Goal: Task Accomplishment & Management: Manage account settings

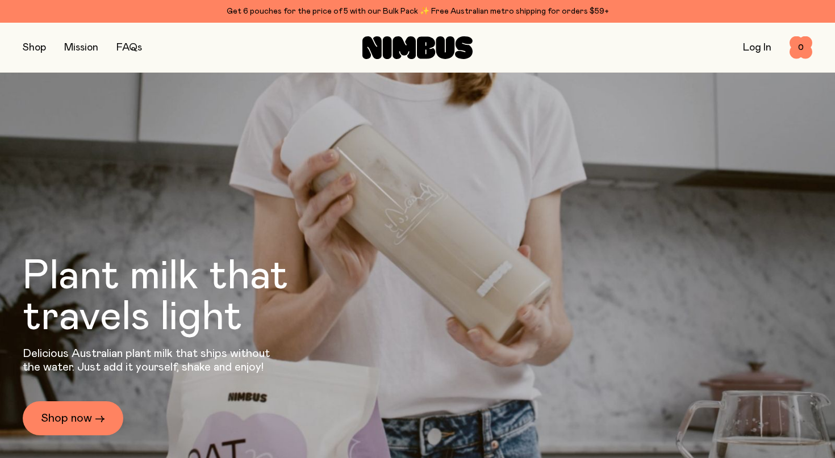
click at [754, 62] on div "Shop Mission FAQs Log In 0 0" at bounding box center [417, 47] width 789 height 49
click at [754, 48] on link "Log In" at bounding box center [757, 48] width 28 height 10
click at [757, 47] on link "Log In" at bounding box center [757, 48] width 28 height 10
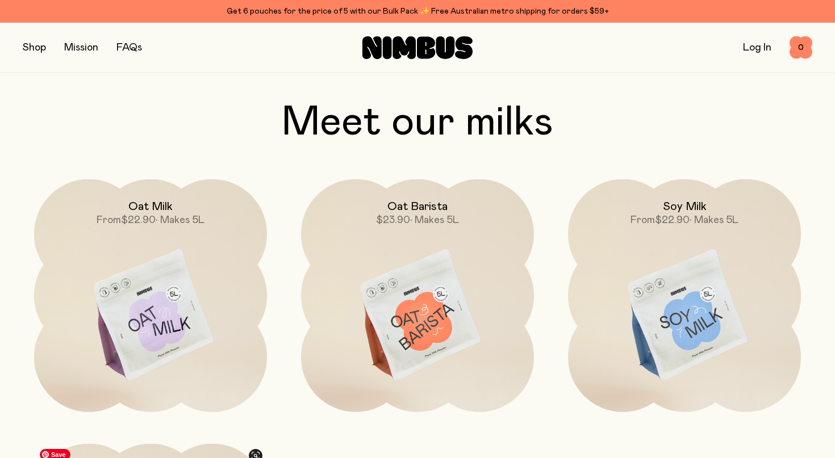
scroll to position [892, 0]
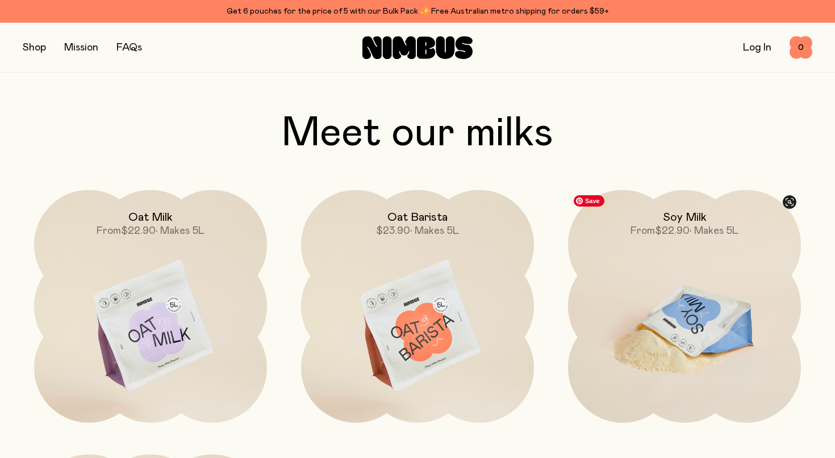
click at [697, 314] on img at bounding box center [684, 327] width 233 height 274
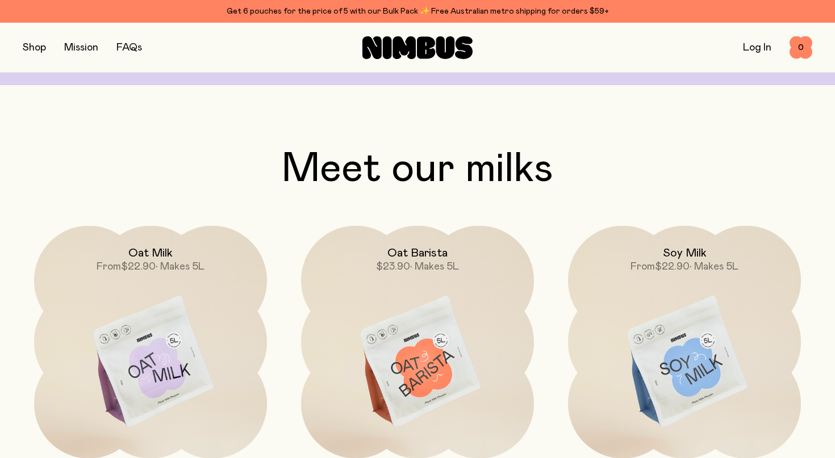
scroll to position [844, 0]
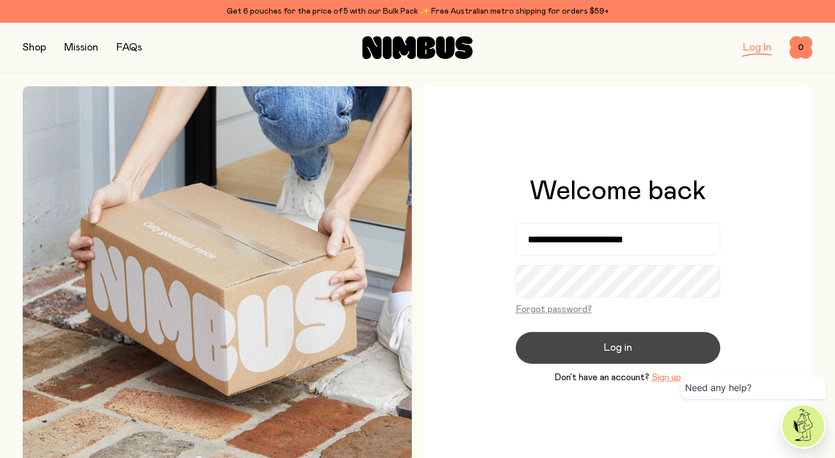
click at [607, 348] on span "Log in" at bounding box center [618, 348] width 28 height 16
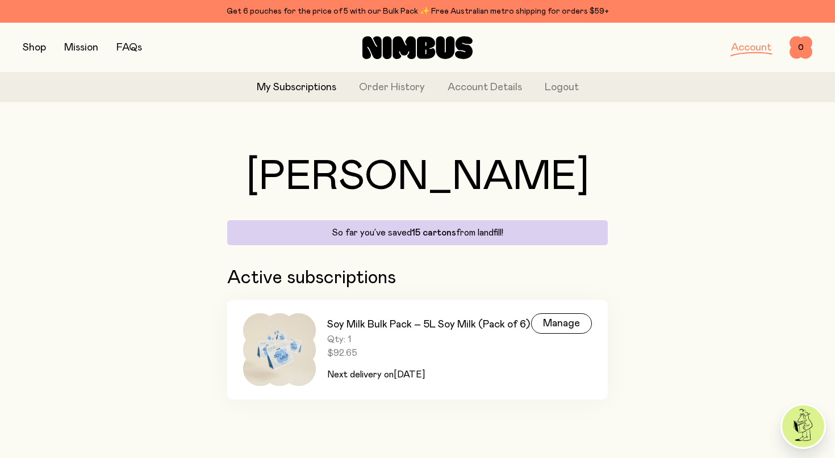
click at [416, 328] on h3 "Soy Milk Bulk Pack – 5L Soy Milk (Pack of 6)" at bounding box center [428, 325] width 203 height 14
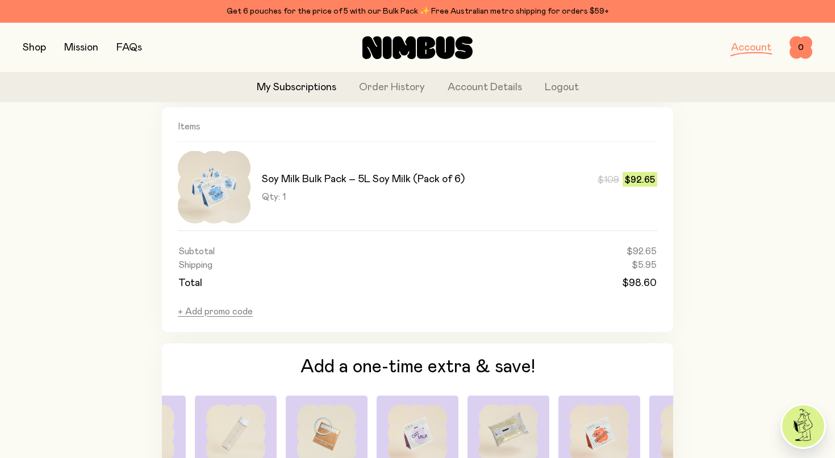
scroll to position [812, 0]
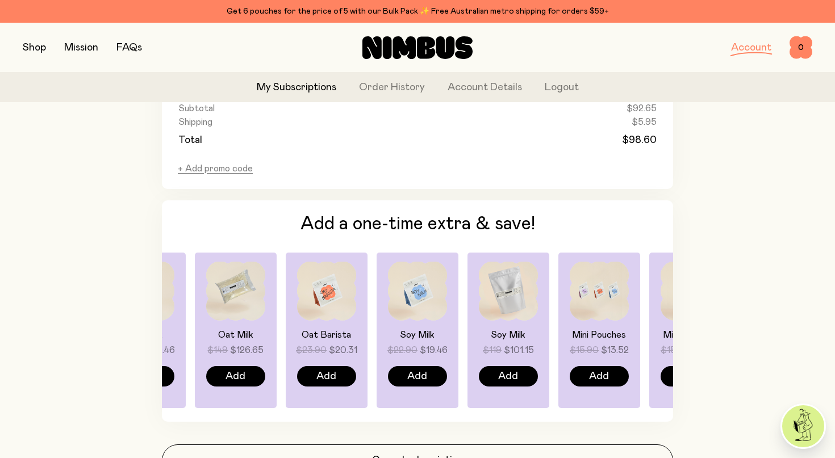
click at [510, 294] on img at bounding box center [508, 291] width 59 height 59
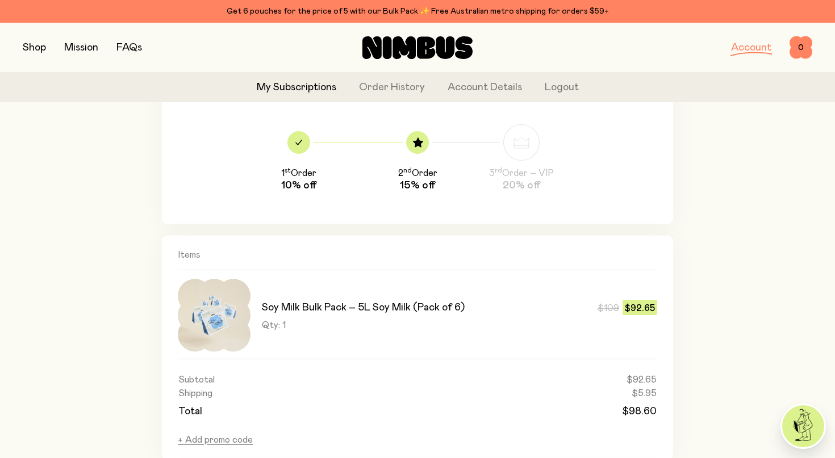
scroll to position [410, 0]
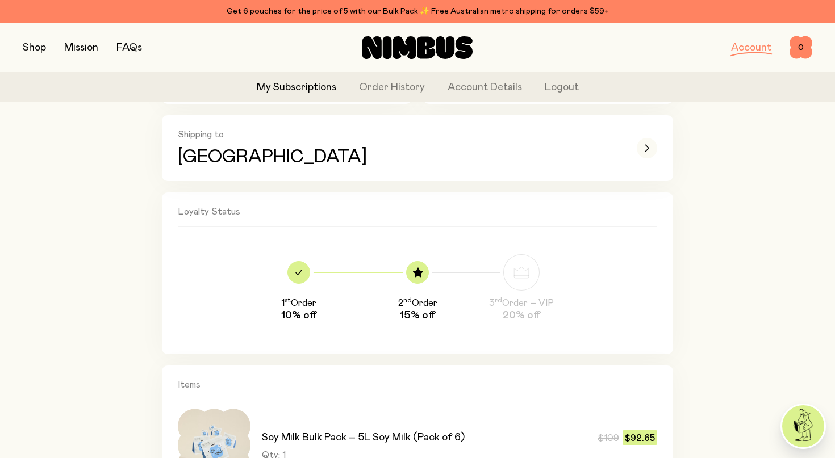
click at [32, 48] on button "button" at bounding box center [34, 48] width 23 height 16
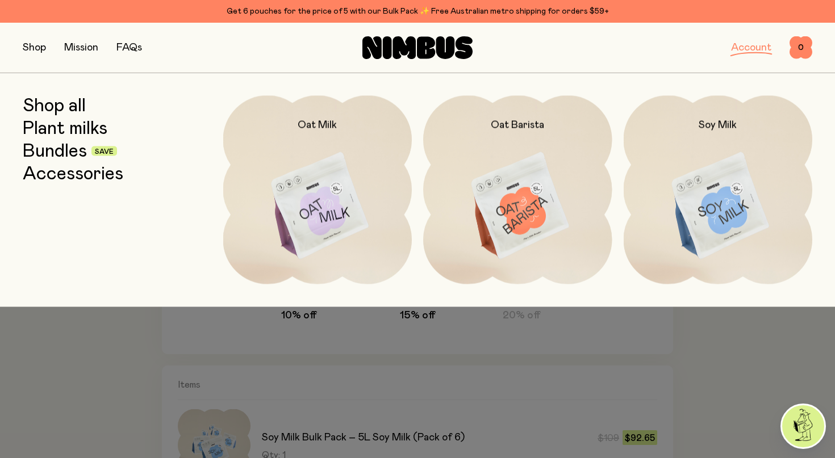
click at [53, 107] on link "Shop all" at bounding box center [54, 105] width 63 height 20
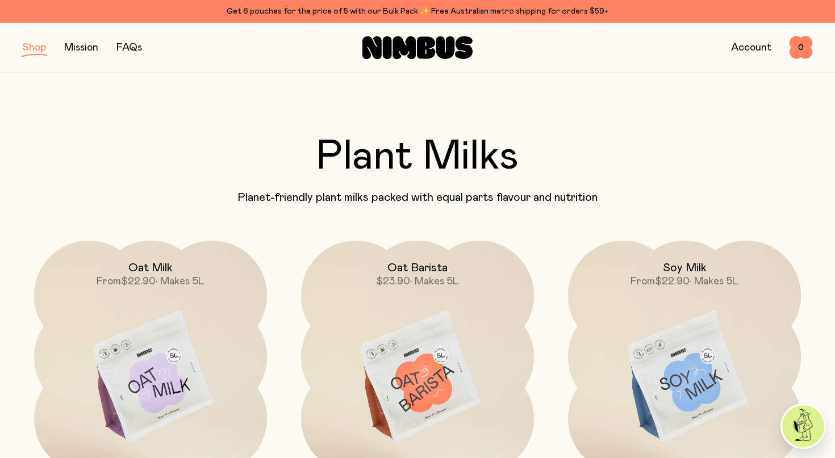
click at [34, 51] on button "button" at bounding box center [34, 48] width 23 height 16
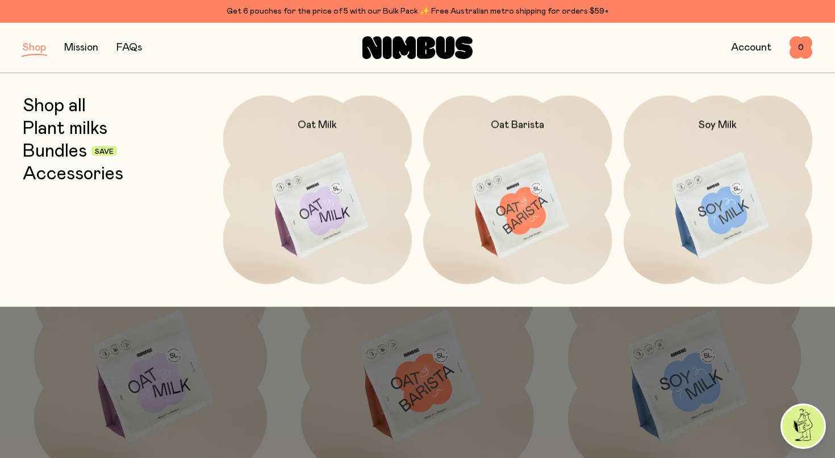
click at [64, 176] on link "Accessories" at bounding box center [73, 174] width 101 height 20
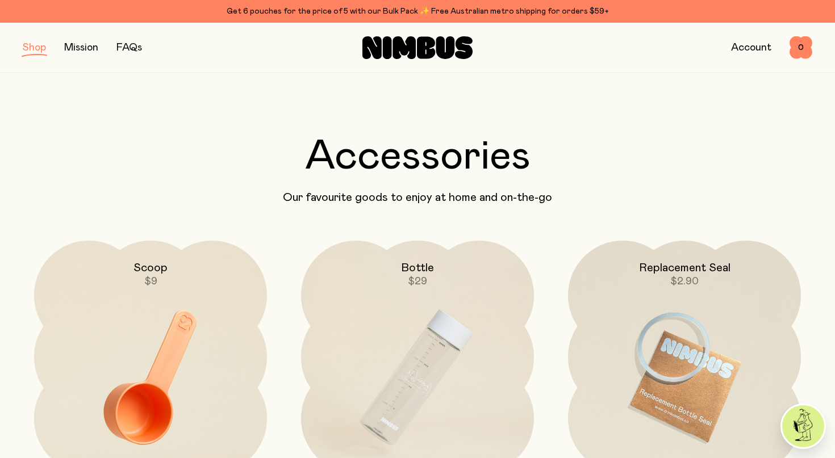
click at [35, 48] on button "button" at bounding box center [34, 48] width 23 height 16
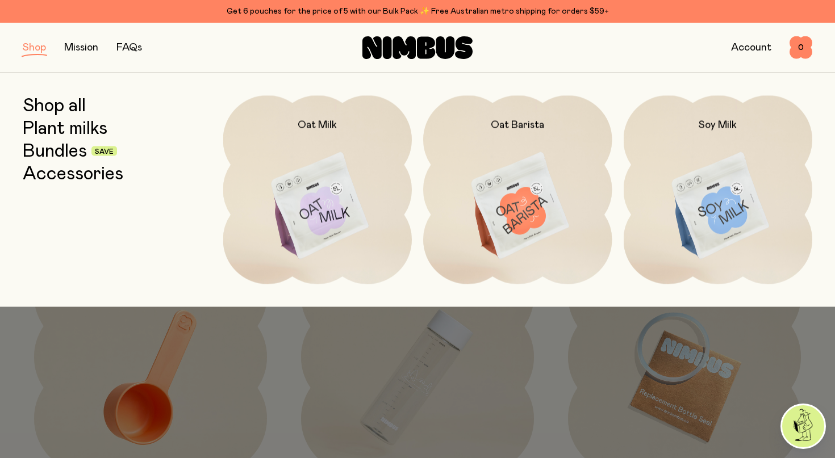
click at [55, 151] on link "Bundles" at bounding box center [55, 151] width 64 height 20
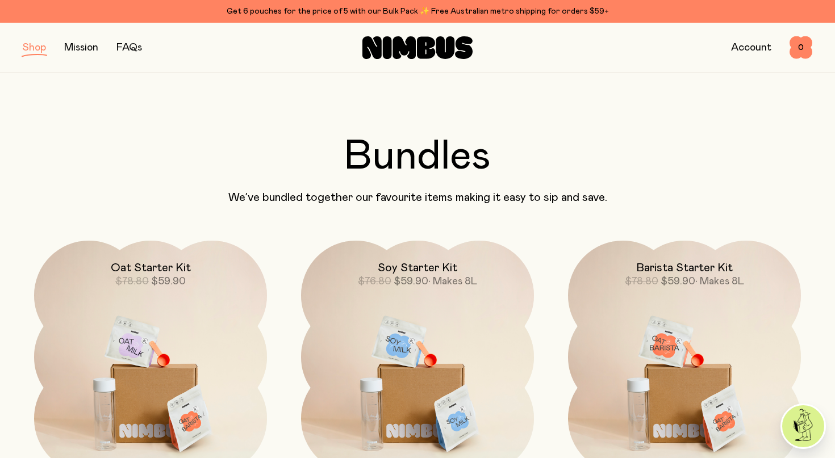
click at [754, 52] on link "Account" at bounding box center [751, 48] width 40 height 10
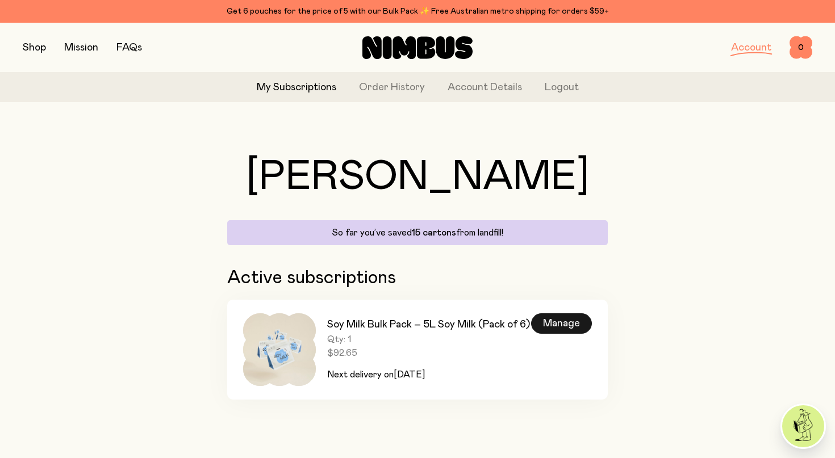
click at [562, 325] on div "Manage" at bounding box center [561, 323] width 61 height 20
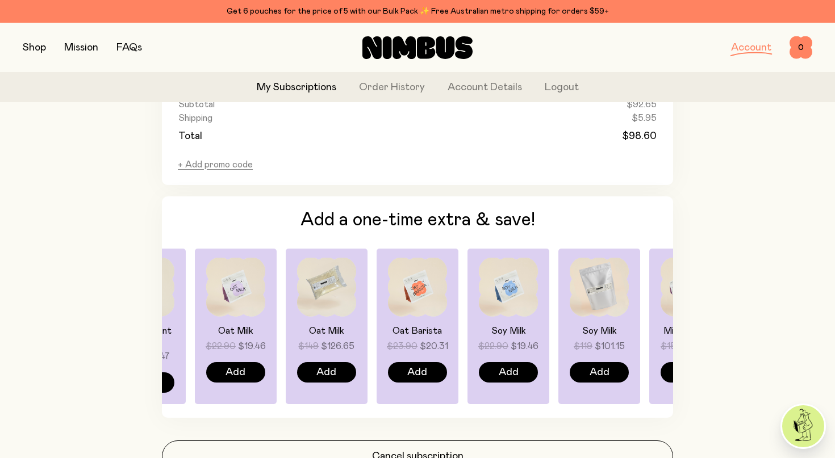
scroll to position [817, 0]
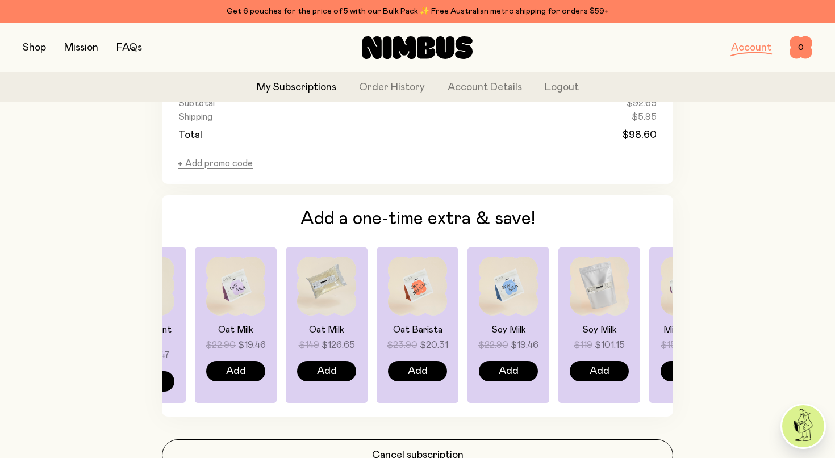
click at [599, 281] on img at bounding box center [599, 286] width 59 height 59
click at [592, 375] on span "Add" at bounding box center [600, 371] width 20 height 16
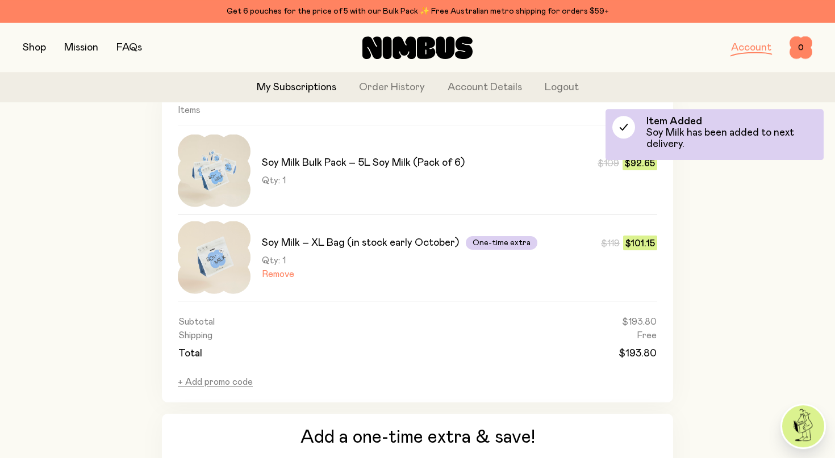
scroll to position [684, 0]
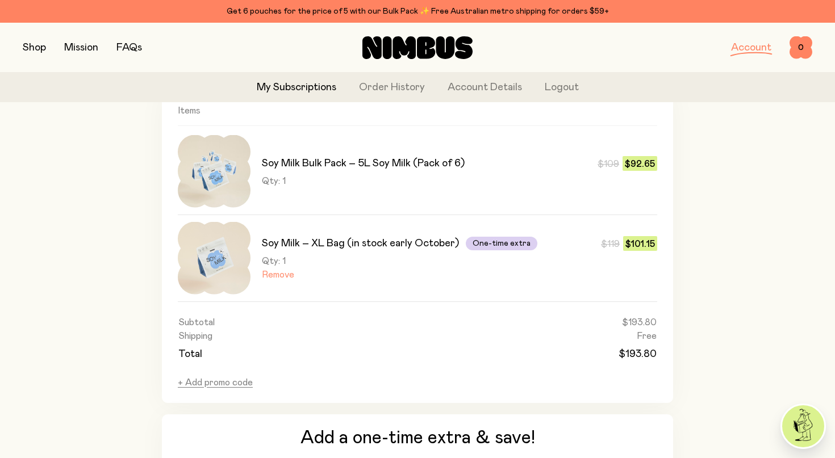
click at [276, 279] on button "Remove" at bounding box center [278, 274] width 32 height 11
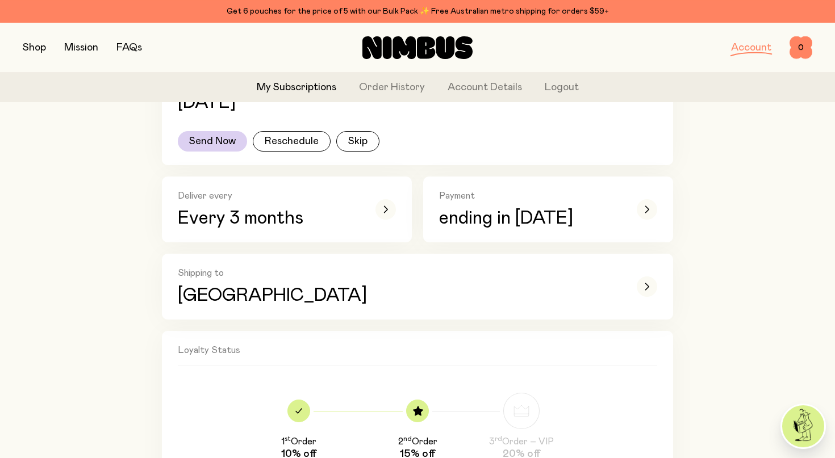
scroll to position [0, 0]
